Goal: Navigation & Orientation: Find specific page/section

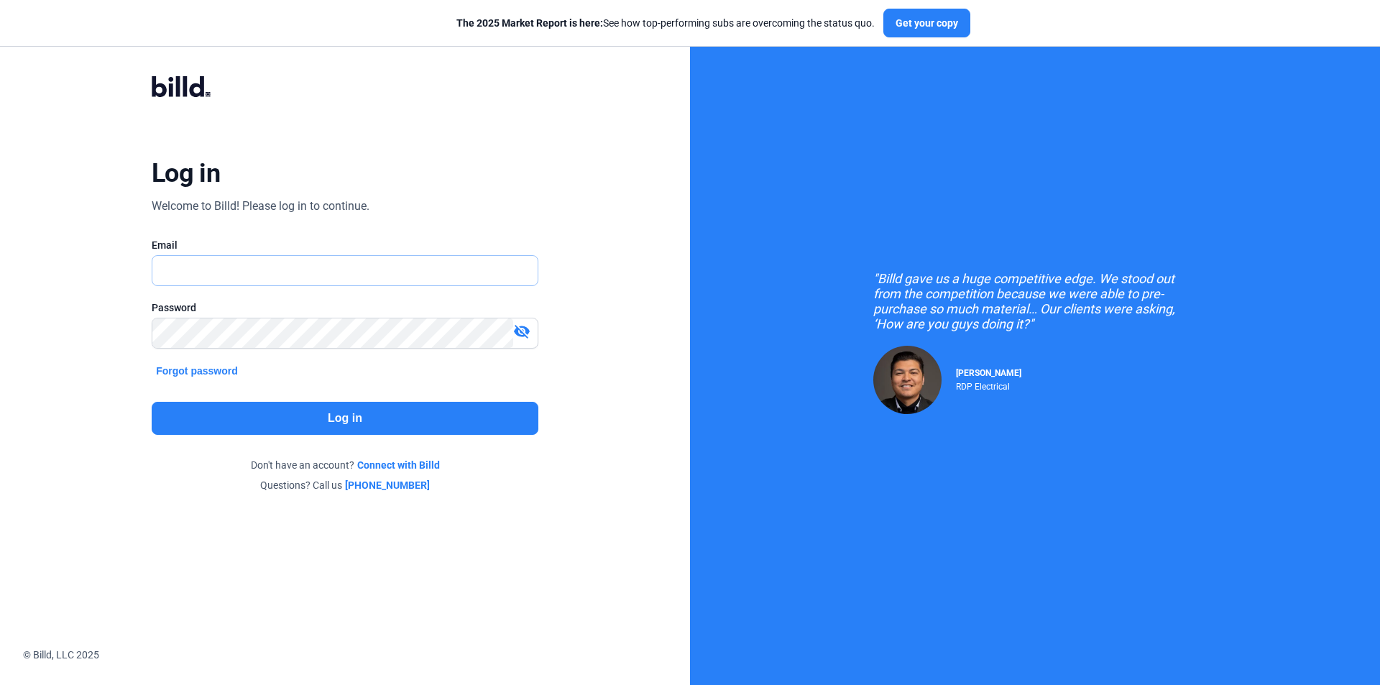
click at [318, 271] on input "text" at bounding box center [336, 270] width 369 height 29
type input "[EMAIL_ADDRESS][DOMAIN_NAME]"
click at [264, 404] on button "Log in" at bounding box center [345, 418] width 387 height 33
